Goal: Entertainment & Leisure: Consume media (video, audio)

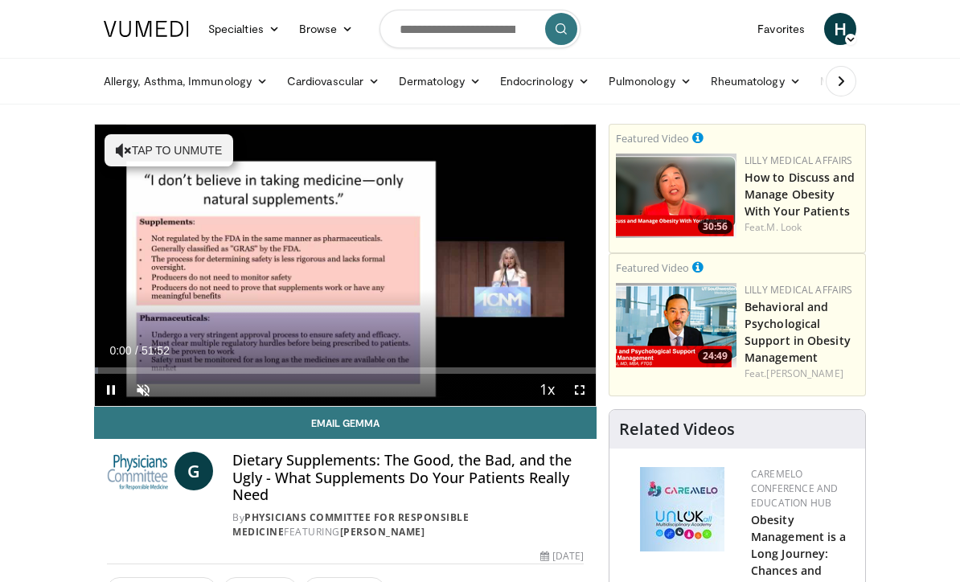
click at [155, 407] on link "Email Gemma" at bounding box center [345, 423] width 502 height 32
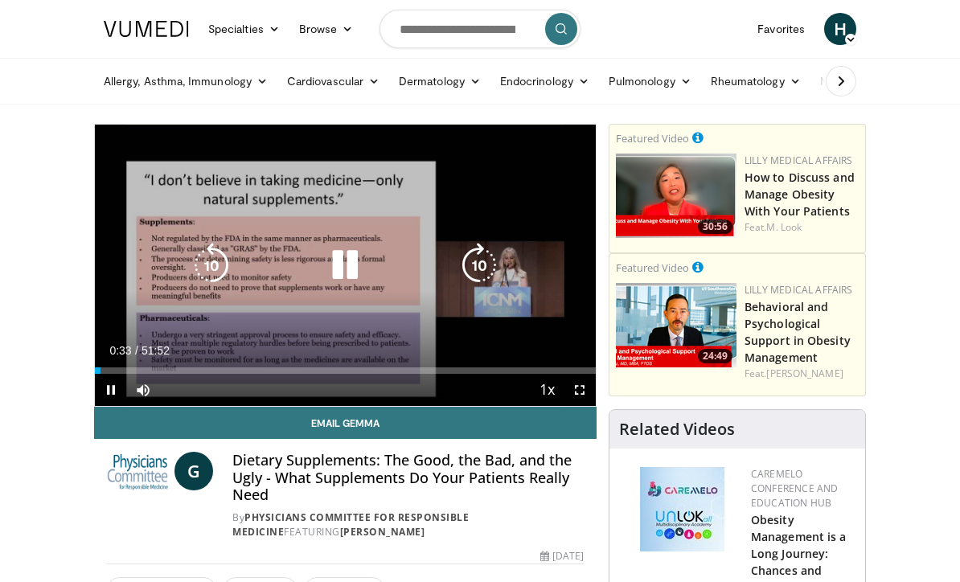
click at [583, 397] on span "Video Player" at bounding box center [579, 390] width 32 height 32
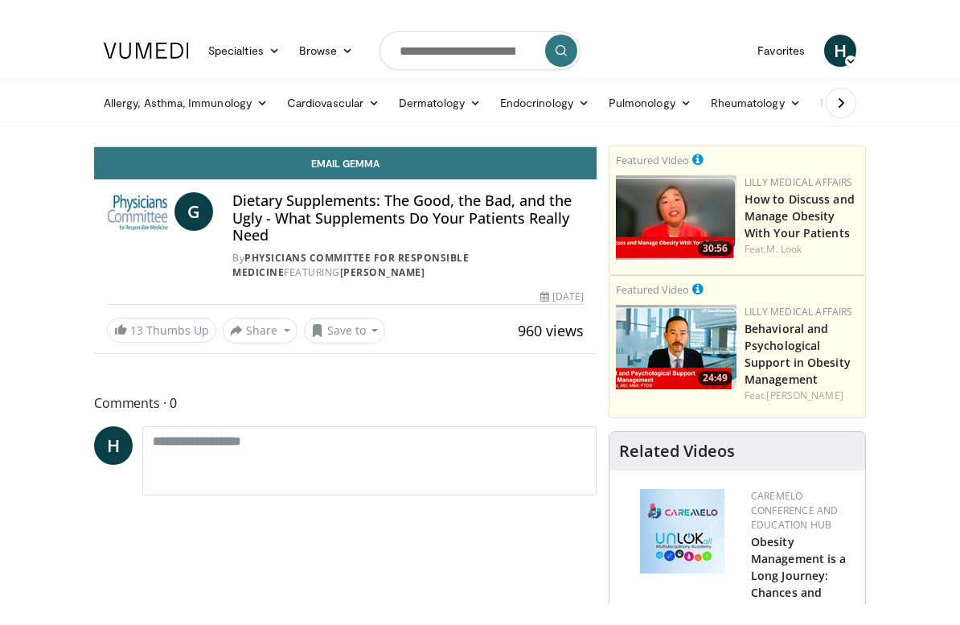
scroll to position [19, 0]
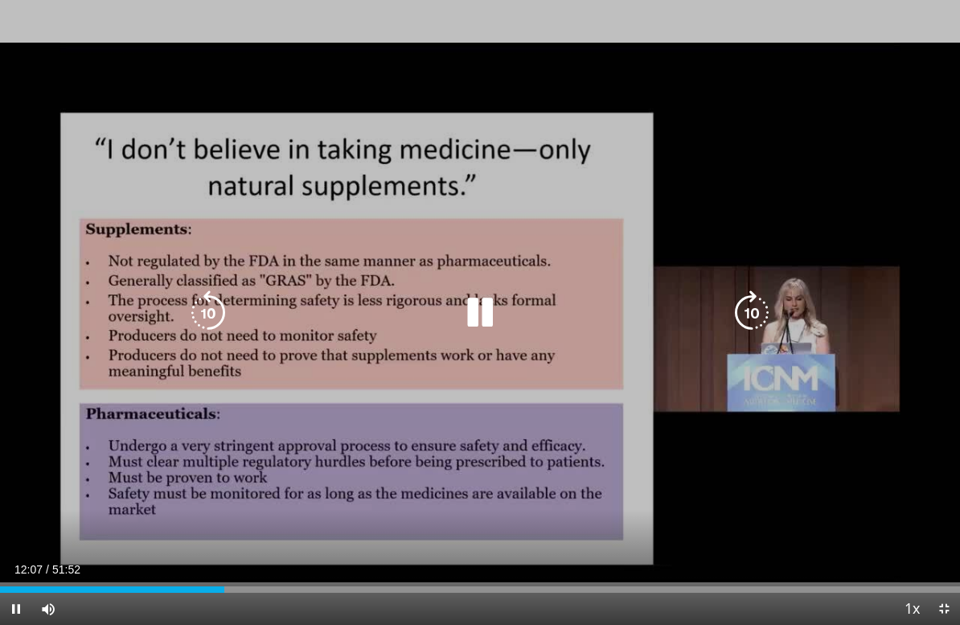
click at [484, 316] on icon "Video Player" at bounding box center [479, 312] width 45 height 45
click at [485, 306] on icon "Video Player" at bounding box center [479, 312] width 45 height 45
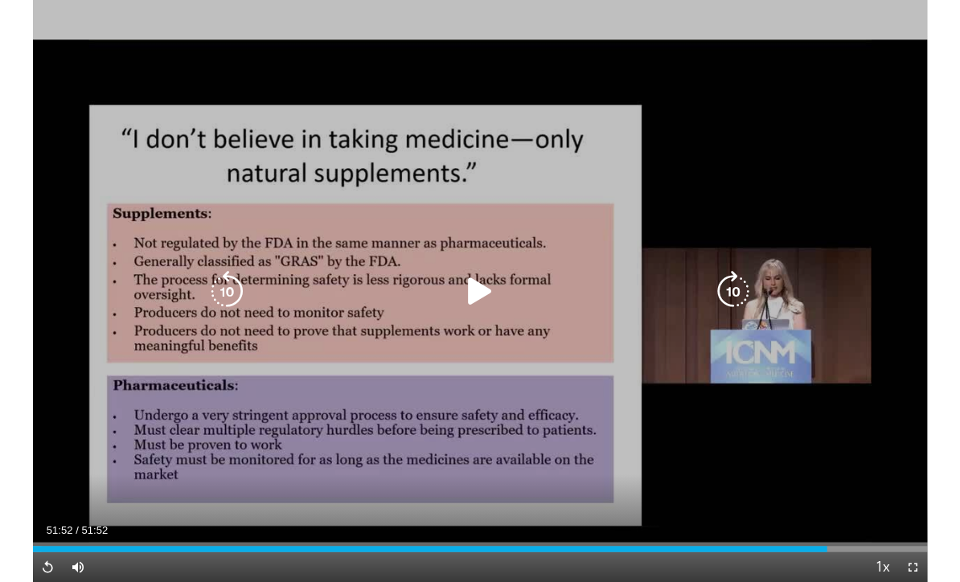
scroll to position [89, 0]
